Goal: Task Accomplishment & Management: Complete application form

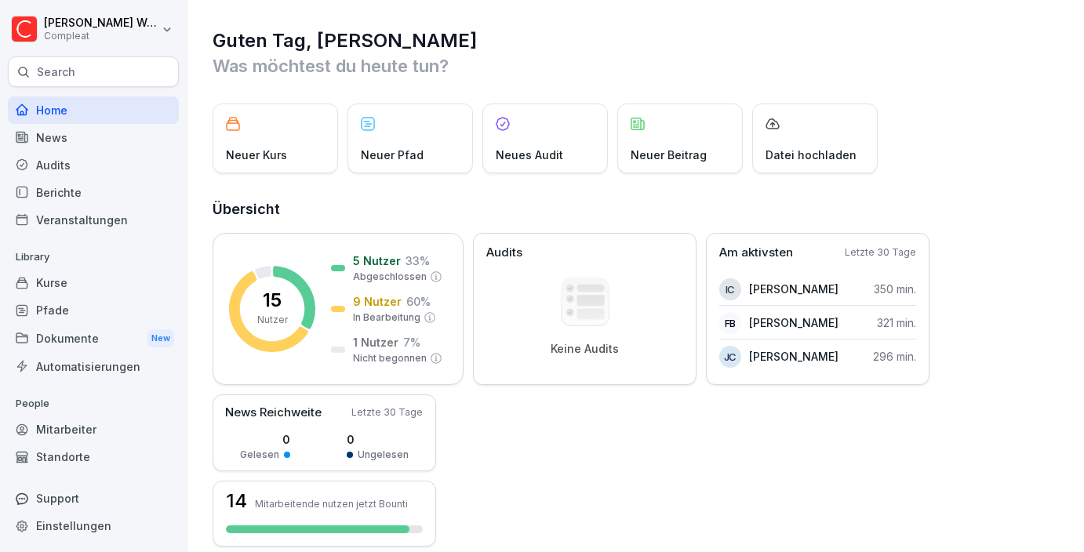
click at [67, 444] on div "Standorte" at bounding box center [93, 456] width 171 height 27
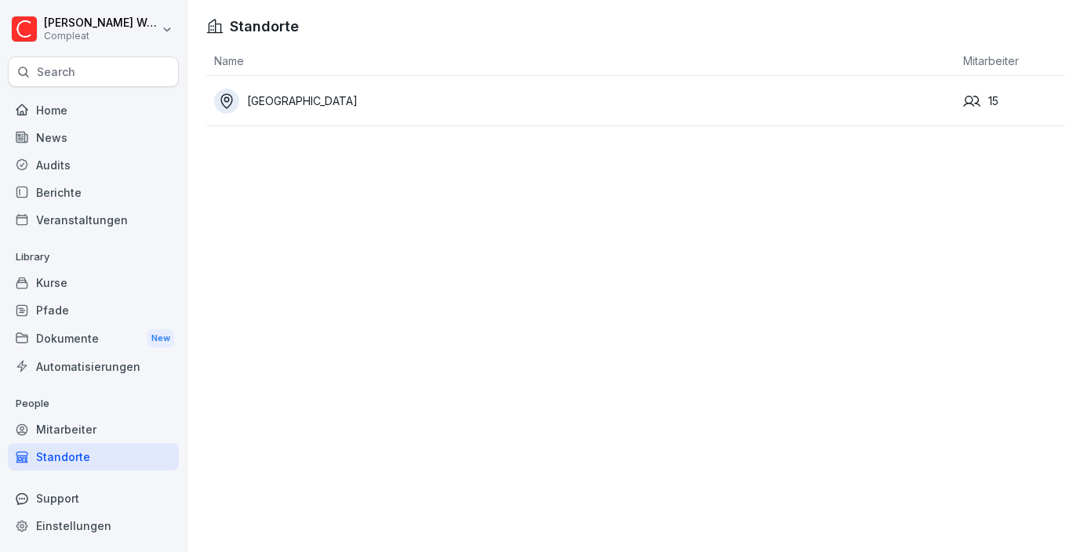
click at [67, 434] on div "Mitarbeiter" at bounding box center [93, 429] width 171 height 27
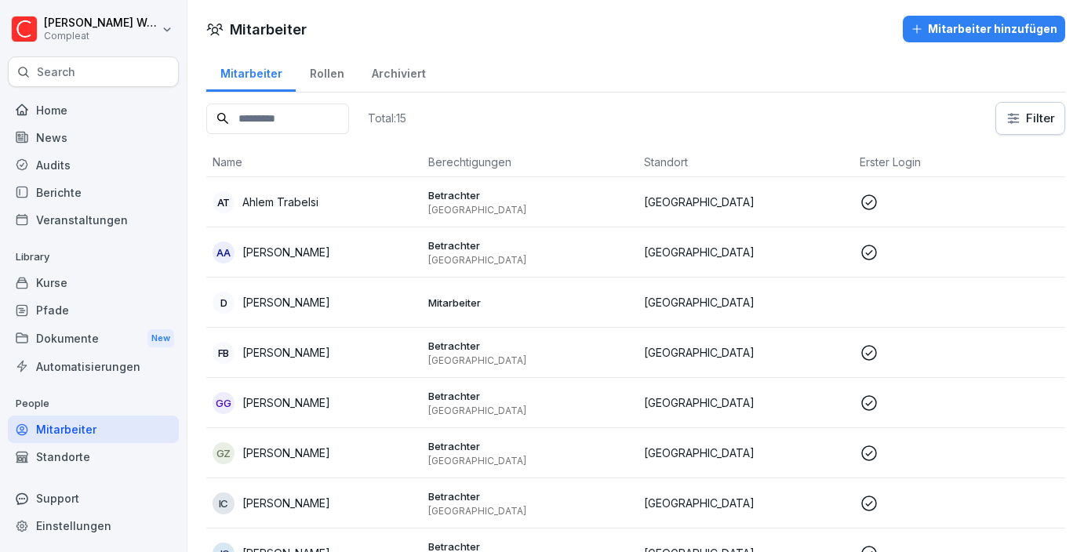
click at [942, 24] on div "Mitarbeiter hinzufügen" at bounding box center [984, 28] width 147 height 17
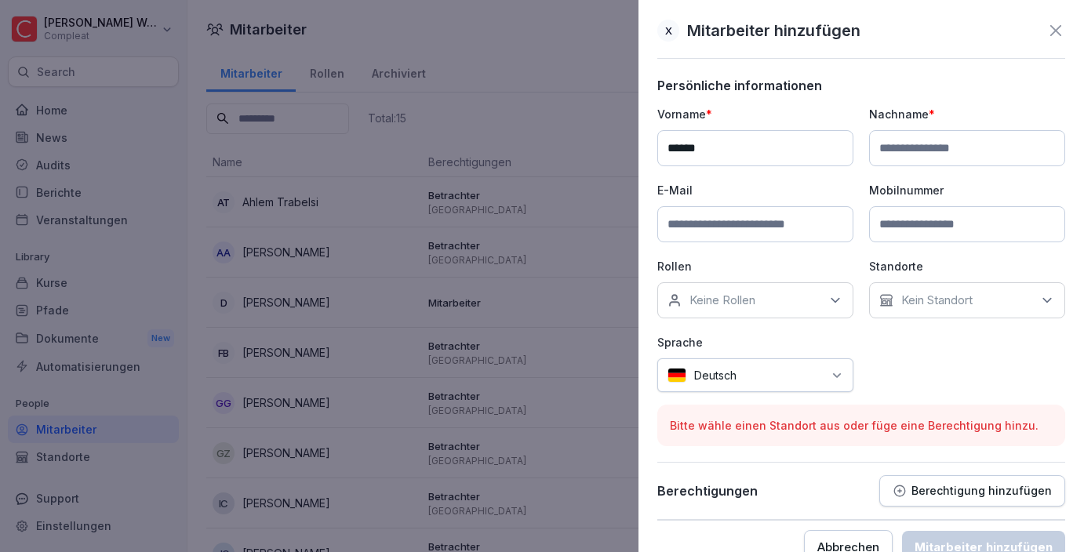
type input "*****"
type input "*******"
click at [691, 229] on input at bounding box center [755, 224] width 196 height 36
click at [1022, 298] on div "Kein Standort" at bounding box center [967, 300] width 196 height 36
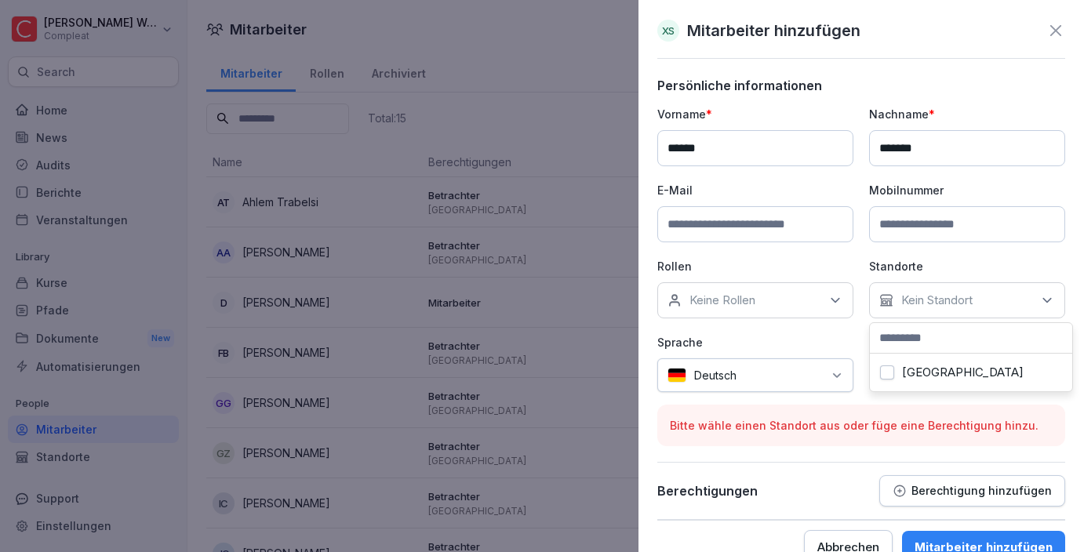
click at [925, 370] on label "[GEOGRAPHIC_DATA]" at bounding box center [963, 373] width 122 height 14
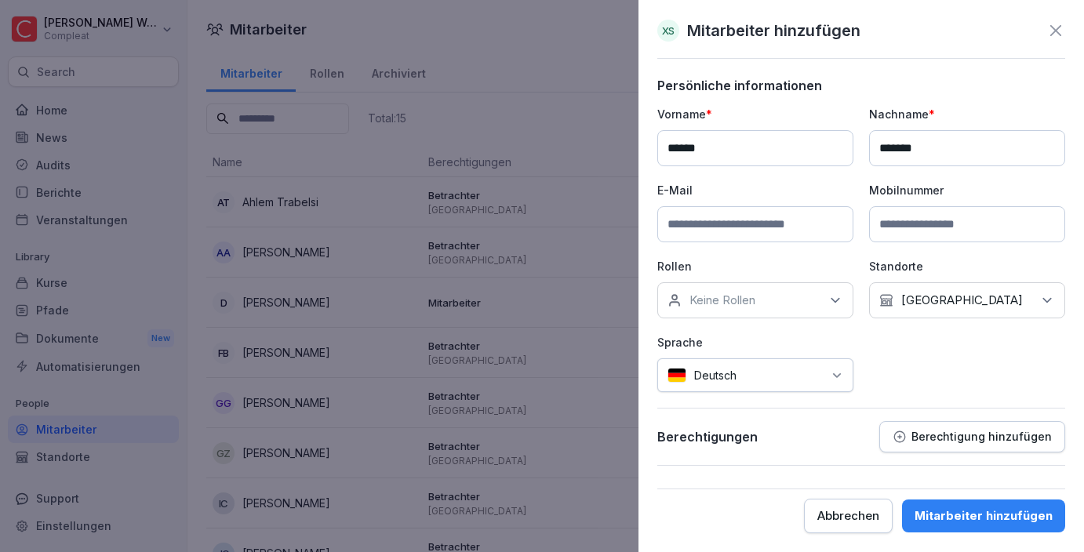
click at [799, 310] on div "Keine Rollen" at bounding box center [755, 300] width 196 height 36
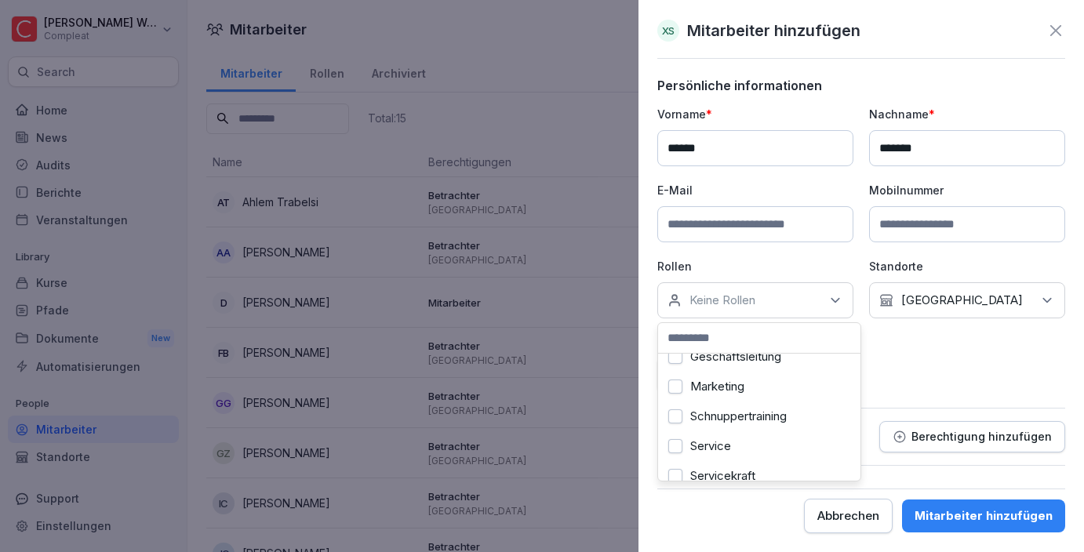
scroll to position [177, 0]
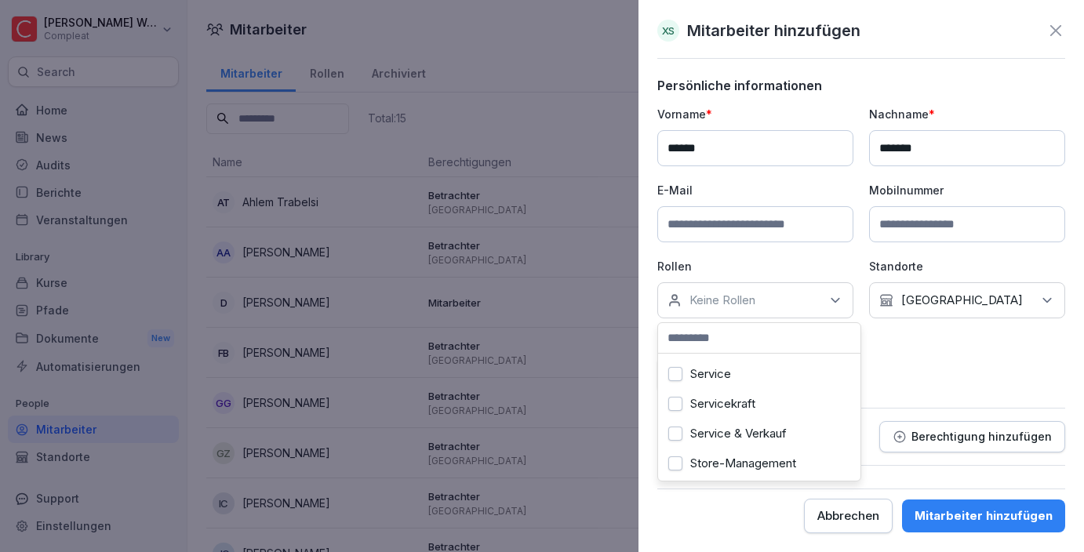
click at [672, 437] on button "Service & Verkauf" at bounding box center [675, 434] width 14 height 14
click at [672, 370] on button "Servicekraft" at bounding box center [675, 373] width 14 height 14
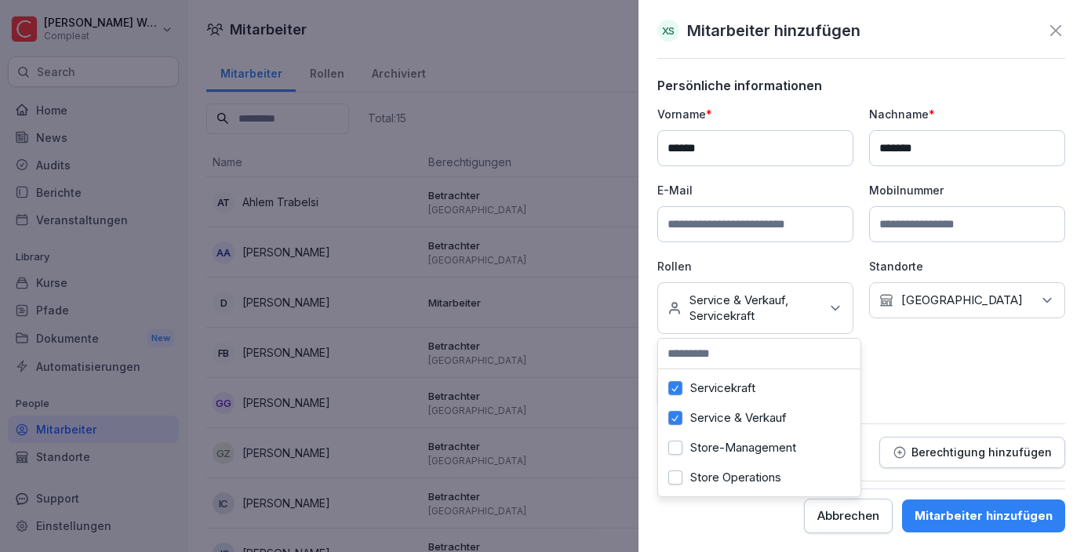
click at [957, 412] on div "Persönliche informationen Vorname * ***** Nachname * ******* E-Mail Mobilnummer…" at bounding box center [861, 280] width 408 height 404
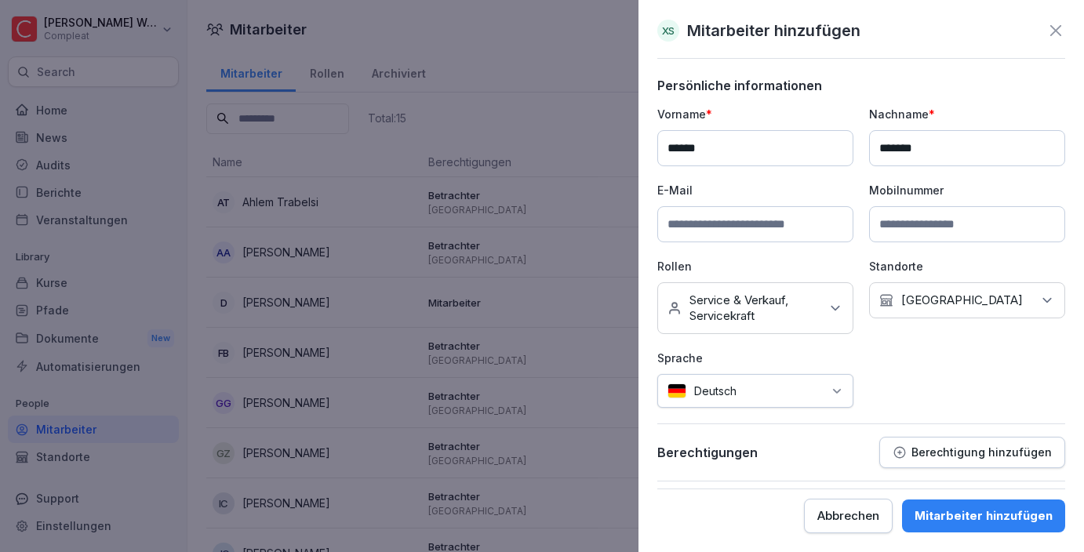
click at [970, 452] on p "Berechtigung hinzufügen" at bounding box center [982, 452] width 140 height 13
click at [964, 457] on p "Berechtigung hinzufügen" at bounding box center [982, 452] width 140 height 13
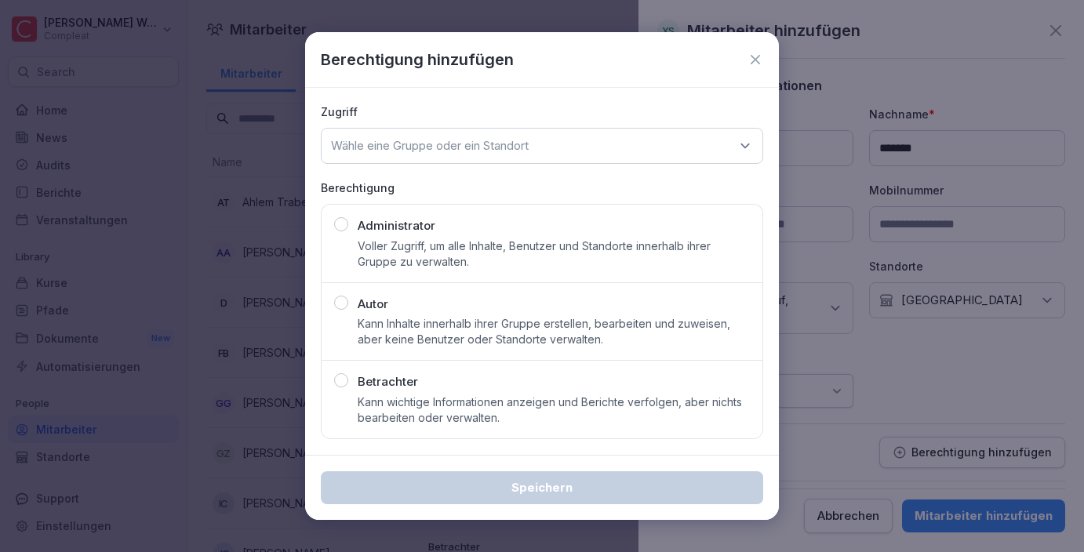
click at [434, 377] on div "Betrachter Kann wichtige Informationen anzeigen und Berichte verfolgen, aber ni…" at bounding box center [554, 399] width 392 height 53
click at [638, 139] on div "Wähle eine Gruppe oder ein Standort" at bounding box center [542, 146] width 442 height 36
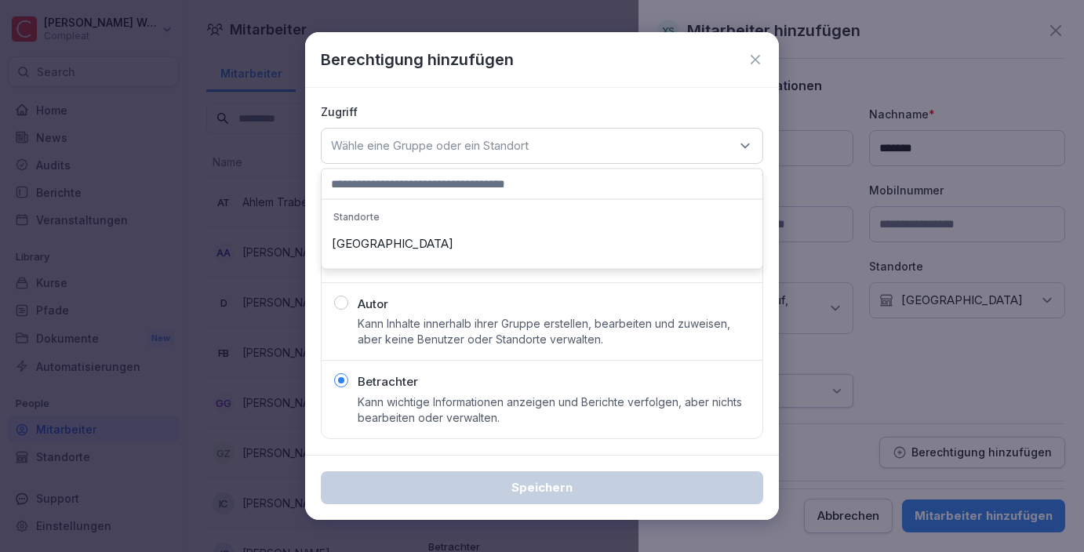
click at [392, 239] on div "[GEOGRAPHIC_DATA]" at bounding box center [542, 244] width 433 height 30
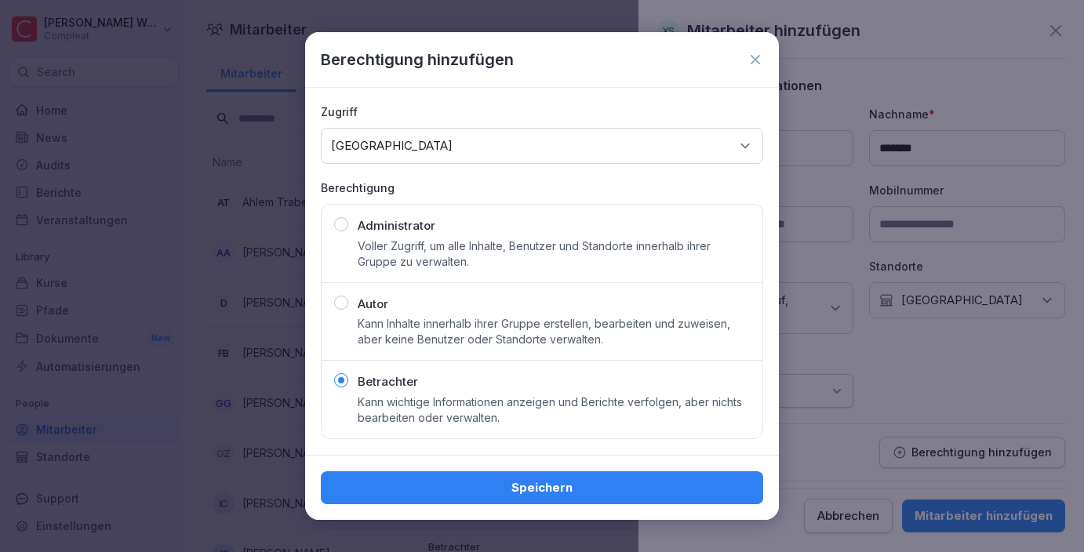
click at [486, 475] on button "Speichern" at bounding box center [542, 488] width 442 height 33
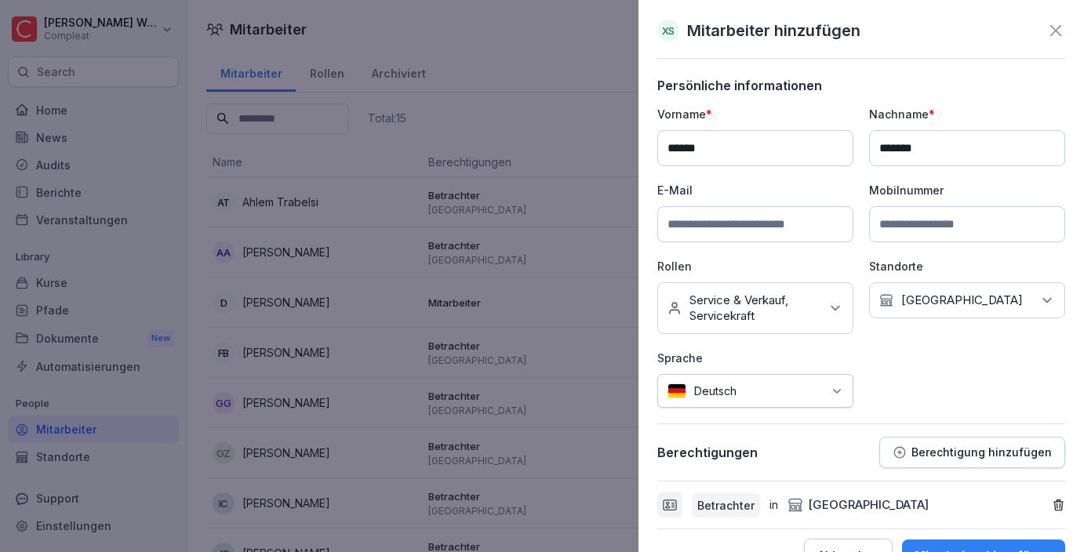
click at [720, 221] on input at bounding box center [755, 224] width 196 height 36
type input "**********"
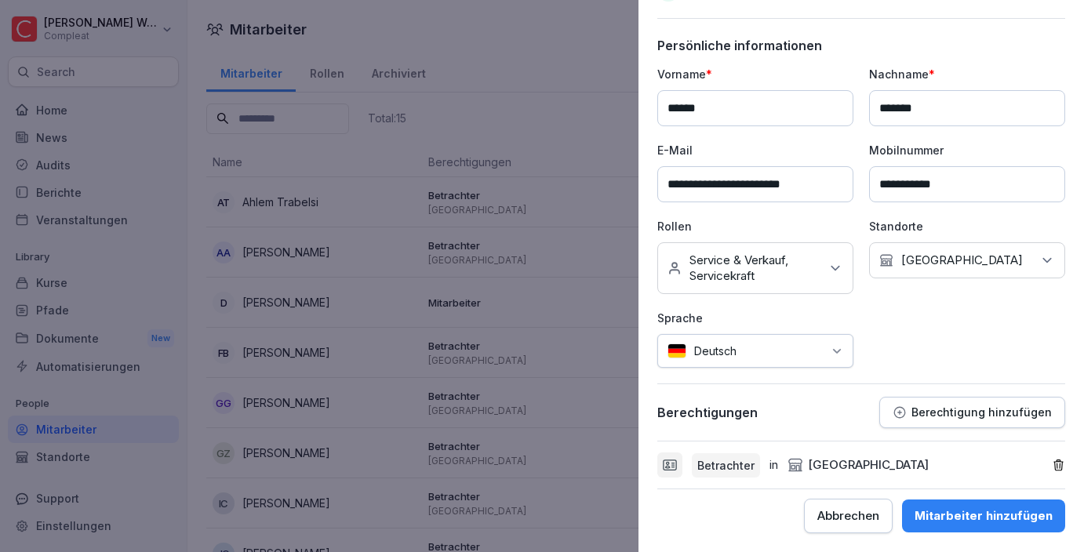
type input "**********"
click at [967, 514] on div "Mitarbeiter hinzufügen" at bounding box center [984, 516] width 138 height 17
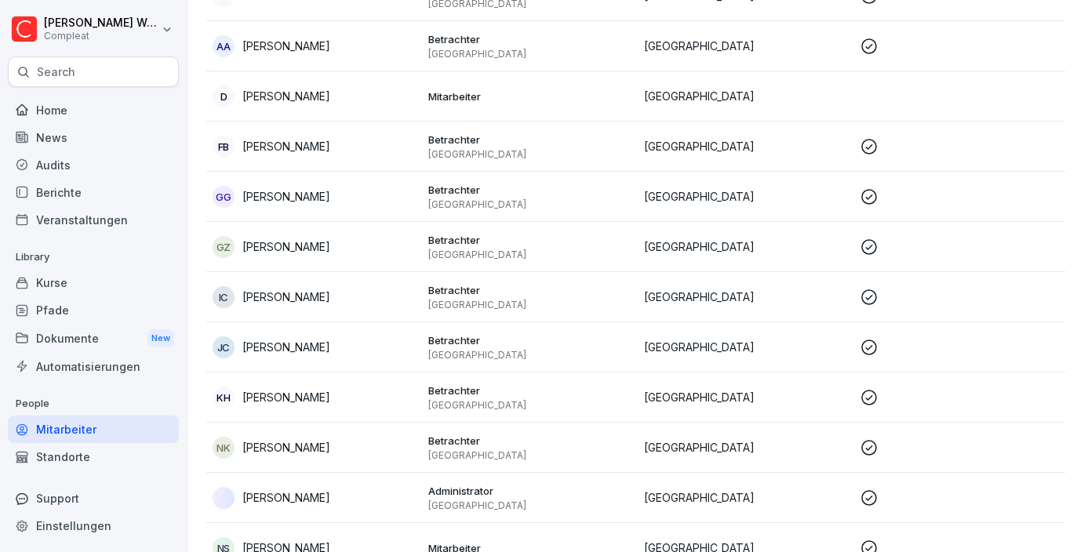
scroll to position [441, 0]
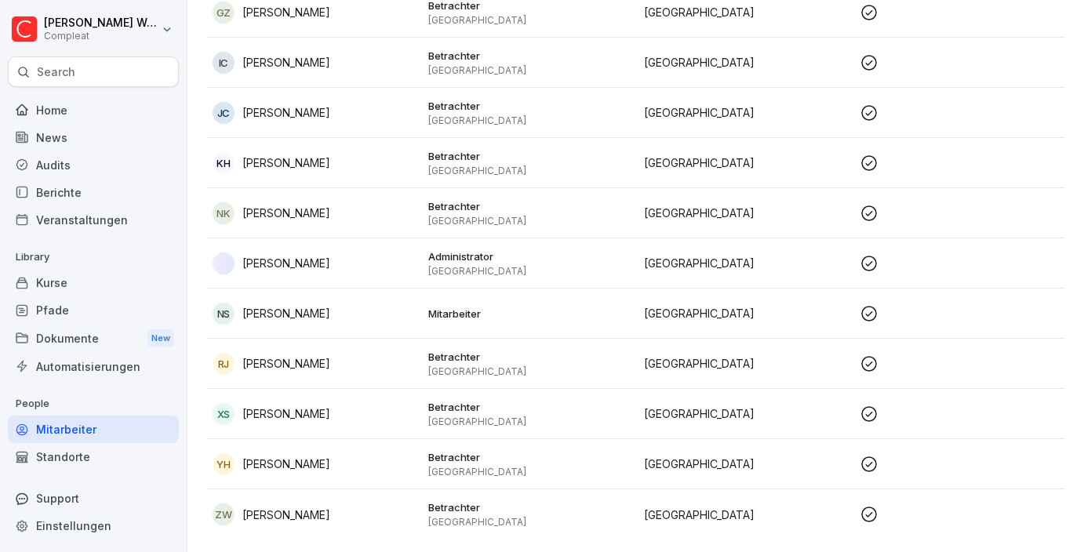
click at [319, 418] on div "XS [PERSON_NAME]" at bounding box center [314, 414] width 203 height 22
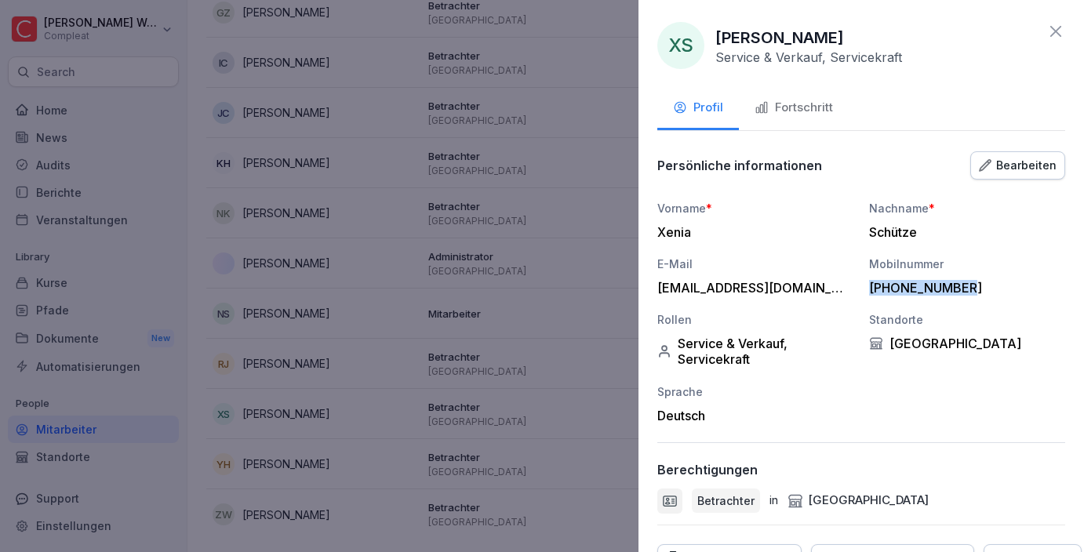
drag, startPoint x: 870, startPoint y: 284, endPoint x: 985, endPoint y: 293, distance: 114.9
click at [985, 293] on div "[PHONE_NUMBER]" at bounding box center [963, 288] width 188 height 16
copy div "[PHONE_NUMBER]"
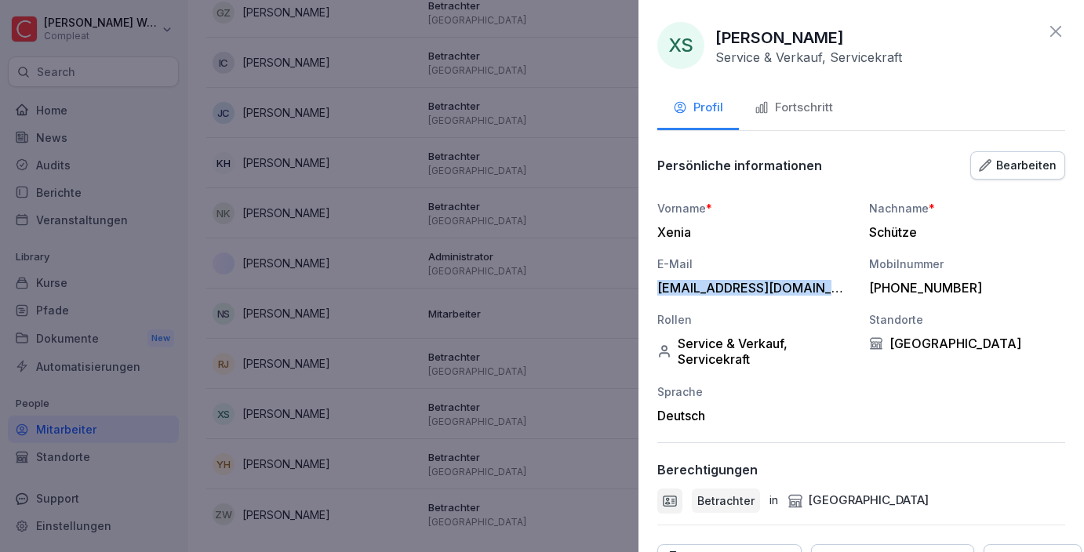
drag, startPoint x: 653, startPoint y: 291, endPoint x: 836, endPoint y: 287, distance: 182.8
click at [836, 287] on div "XS [PERSON_NAME] Service & Verkauf, Servicekraft Profil Fortschritt Persönliche…" at bounding box center [862, 276] width 446 height 552
copy div "[EMAIL_ADDRESS][DOMAIN_NAME]"
click at [1060, 29] on icon at bounding box center [1056, 31] width 19 height 19
